Goal: Navigation & Orientation: Understand site structure

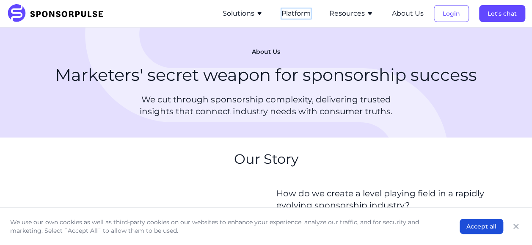
click at [298, 15] on button "Platform" at bounding box center [296, 13] width 29 height 10
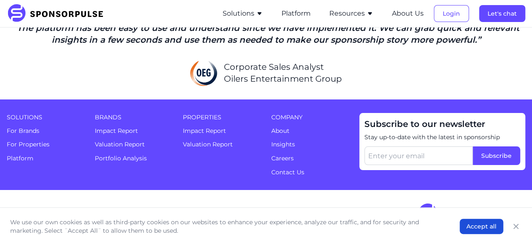
scroll to position [1878, 0]
click at [289, 170] on link "Contact Us" at bounding box center [287, 173] width 33 height 8
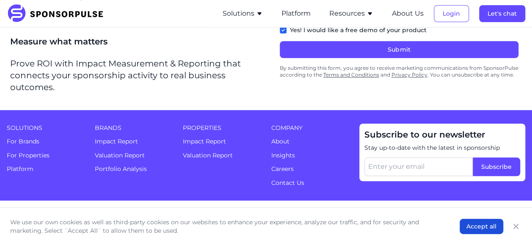
scroll to position [0, 6]
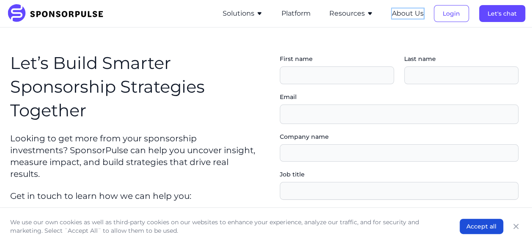
click at [394, 13] on button "About Us" at bounding box center [408, 13] width 32 height 10
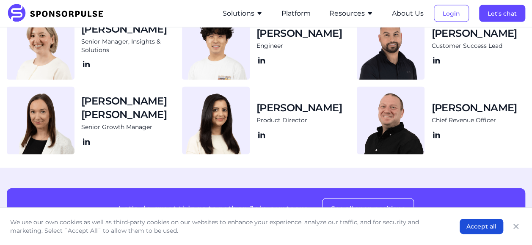
scroll to position [897, 6]
